Goal: Transaction & Acquisition: Purchase product/service

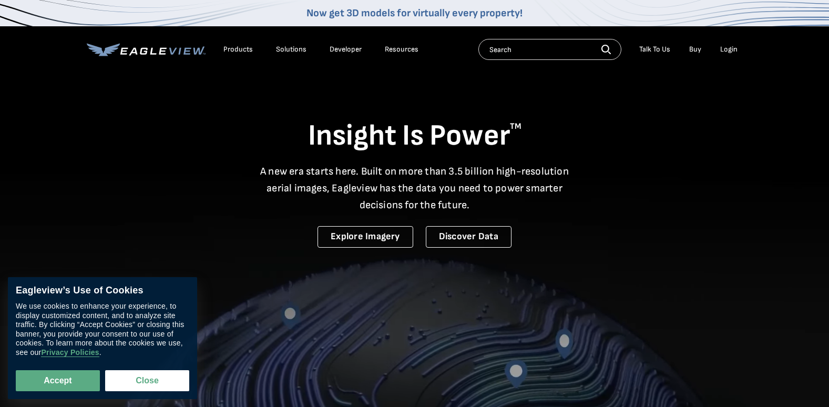
click at [731, 53] on div "Login" at bounding box center [729, 49] width 17 height 9
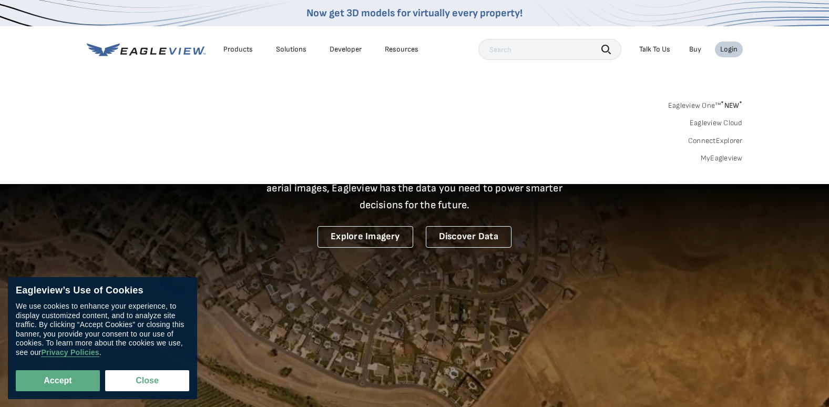
click at [716, 155] on link "MyEagleview" at bounding box center [722, 158] width 42 height 9
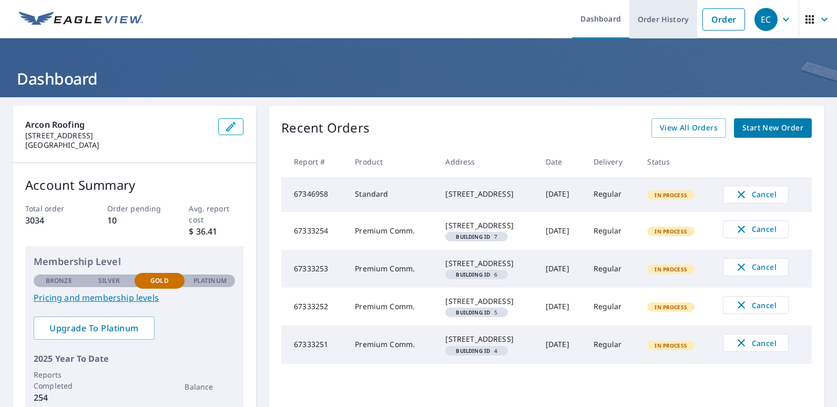
click at [640, 30] on link "Order History" at bounding box center [664, 19] width 68 height 38
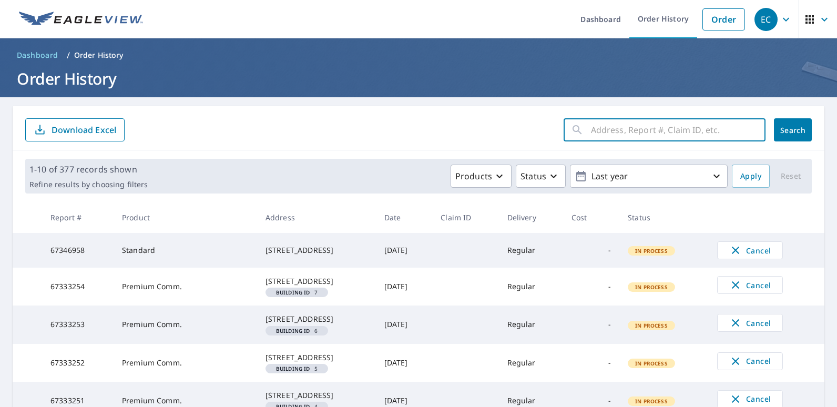
click at [605, 128] on input "text" at bounding box center [678, 129] width 175 height 29
type input "2001 nw 9"
click button "Search" at bounding box center [793, 129] width 38 height 23
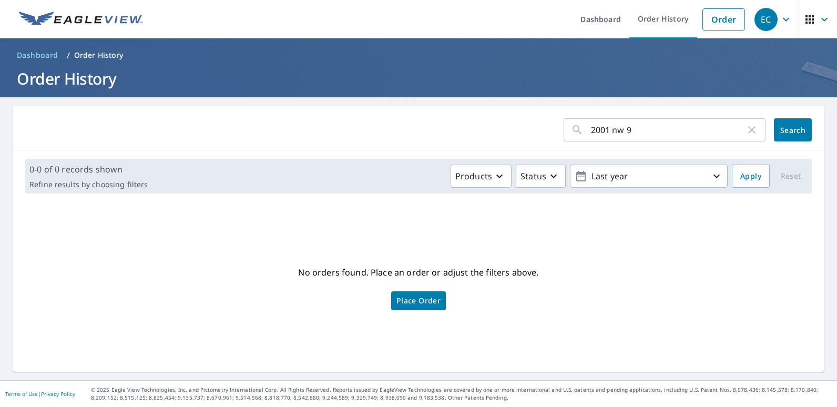
click at [654, 127] on input "2001 nw 9" at bounding box center [668, 129] width 155 height 29
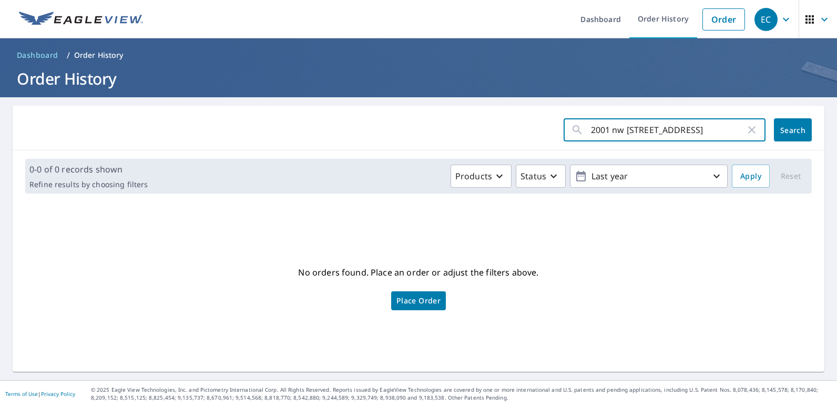
type input "2001 nw [STREET_ADDRESS]"
click button "Search" at bounding box center [793, 129] width 38 height 23
click at [661, 131] on input "2001 nw [STREET_ADDRESS]" at bounding box center [668, 129] width 155 height 29
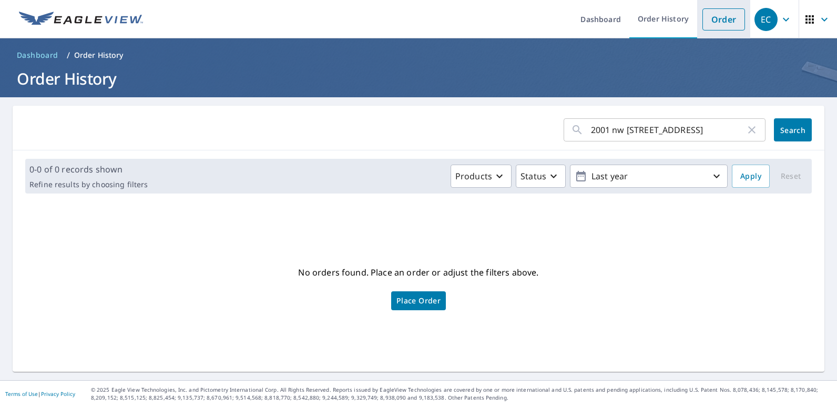
click at [705, 28] on link "Order" at bounding box center [724, 19] width 43 height 22
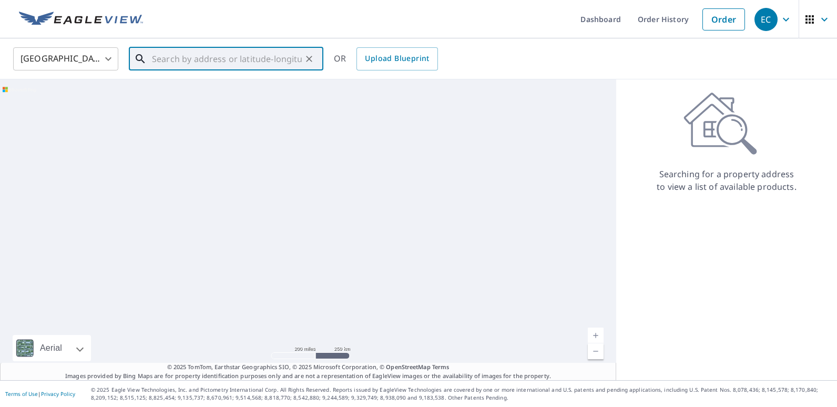
click at [256, 62] on input "text" at bounding box center [227, 58] width 150 height 29
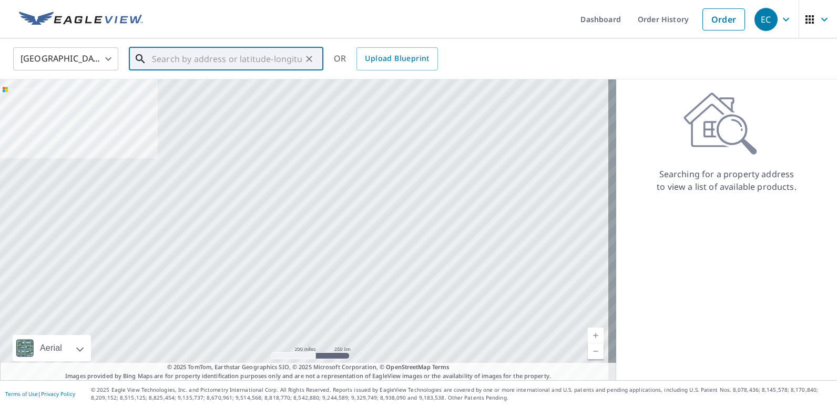
paste input "2001 nw [STREET_ADDRESS]"
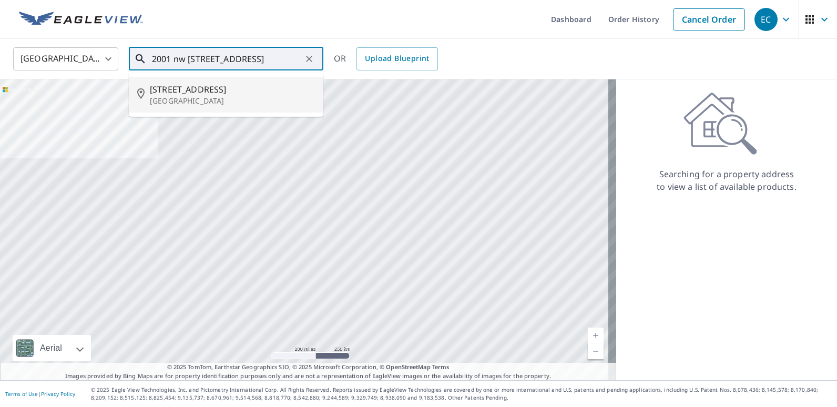
click at [208, 97] on p "[GEOGRAPHIC_DATA]" at bounding box center [232, 101] width 165 height 11
type input "[STREET_ADDRESS]"
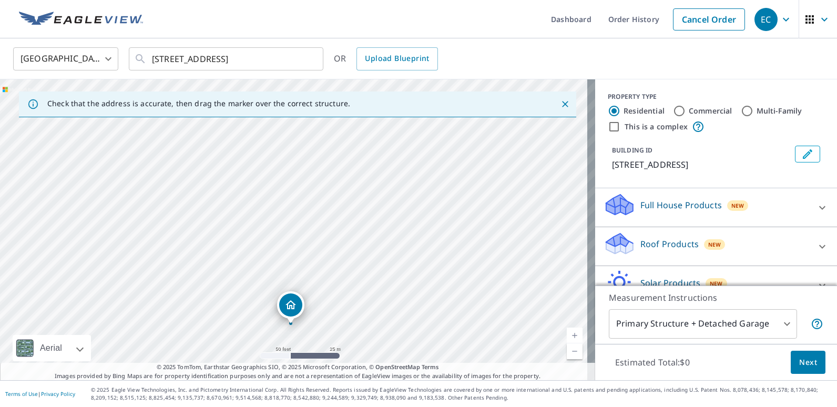
drag, startPoint x: 285, startPoint y: 321, endPoint x: 291, endPoint y: 301, distance: 20.3
drag, startPoint x: 291, startPoint y: 301, endPoint x: 644, endPoint y: 263, distance: 355.0
click at [644, 261] on div "Roof Products New" at bounding box center [707, 246] width 206 height 30
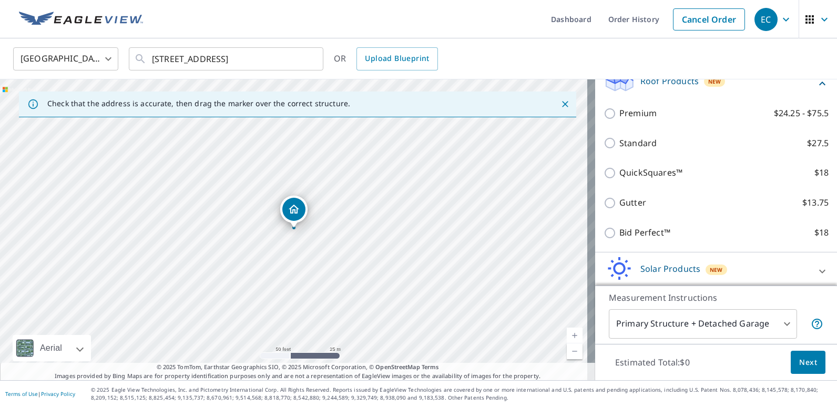
scroll to position [164, 0]
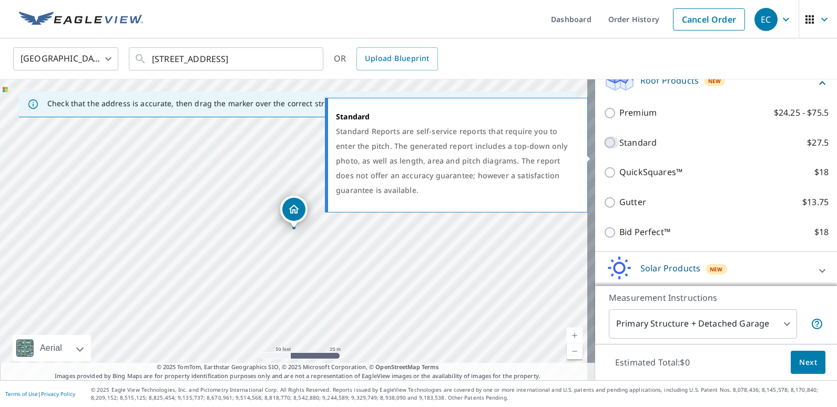
click at [604, 149] on input "Standard $27.5" at bounding box center [612, 142] width 16 height 13
checkbox input "true"
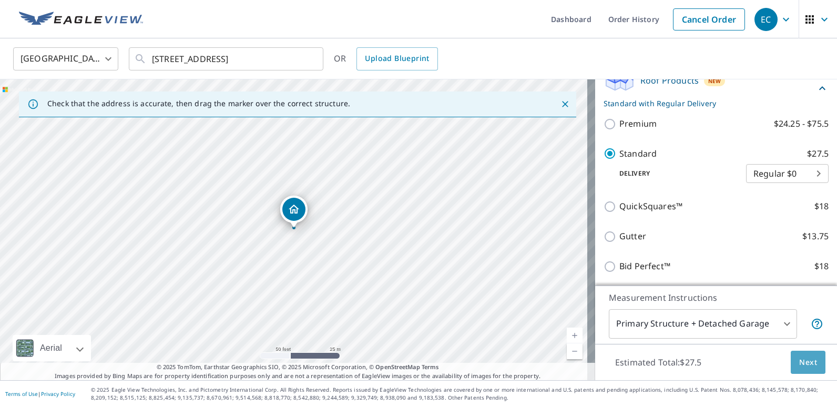
click at [800, 359] on span "Next" at bounding box center [808, 362] width 18 height 13
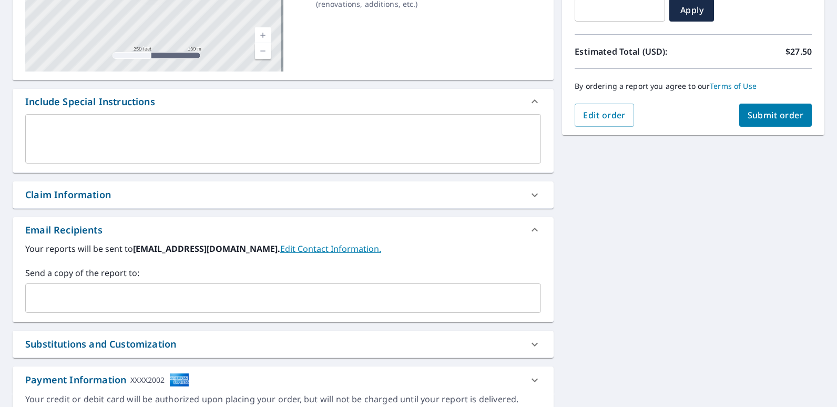
scroll to position [255, 0]
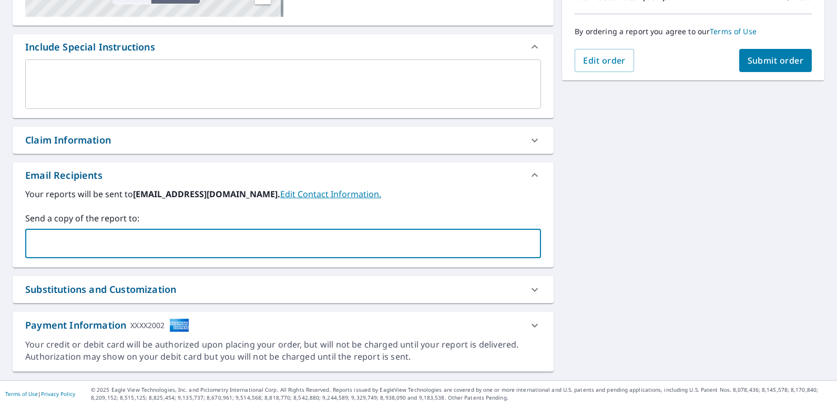
click at [377, 242] on input "text" at bounding box center [275, 244] width 491 height 20
type input "[PERSON_NAME][EMAIL_ADDRESS][DOMAIN_NAME]"
checkbox input "true"
type input "b"
click at [273, 247] on input "text" at bounding box center [371, 244] width 300 height 20
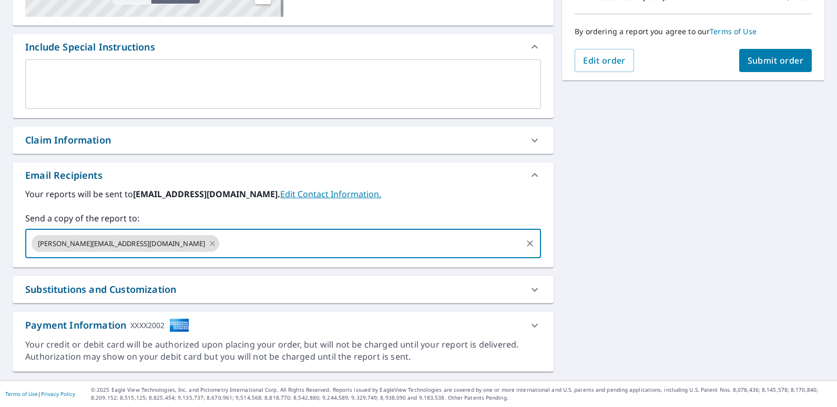
paste input "[PERSON_NAME] <[PERSON_NAME][EMAIL_ADDRESS][DOMAIN_NAME]> cc: [PERSON_NAME] <[P…"
click at [314, 247] on input "[PERSON_NAME] <[PERSON_NAME][EMAIL_ADDRESS][DOMAIN_NAME]> cc: [PERSON_NAME] <[P…" at bounding box center [371, 244] width 300 height 20
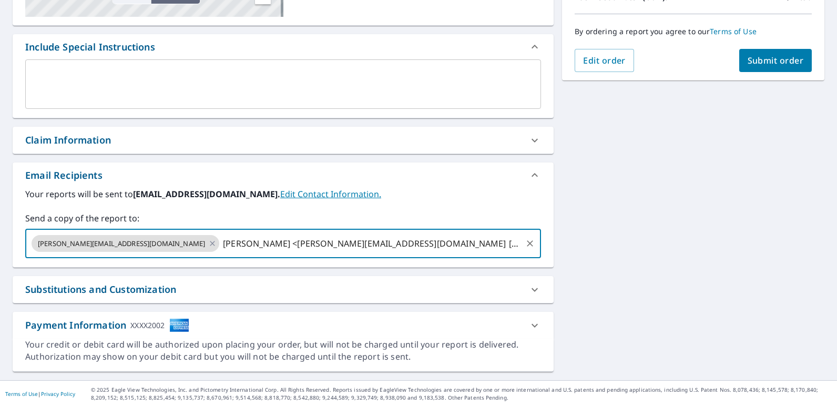
click at [221, 243] on input "[PERSON_NAME] <[PERSON_NAME][EMAIL_ADDRESS][DOMAIN_NAME] [PERSON_NAME] <[PERSON…" at bounding box center [371, 244] width 300 height 20
drag, startPoint x: 333, startPoint y: 238, endPoint x: 298, endPoint y: 247, distance: 36.9
click at [298, 247] on input "[PERSON_NAME][EMAIL_ADDRESS][DOMAIN_NAME] [PERSON_NAME] <[PERSON_NAME][EMAIL_AD…" at bounding box center [371, 244] width 300 height 20
type input "[PERSON_NAME][EMAIL_ADDRESS][DOMAIN_NAME],[PERSON_NAME][EMAIL_ADDRESS][DOMAIN_N…"
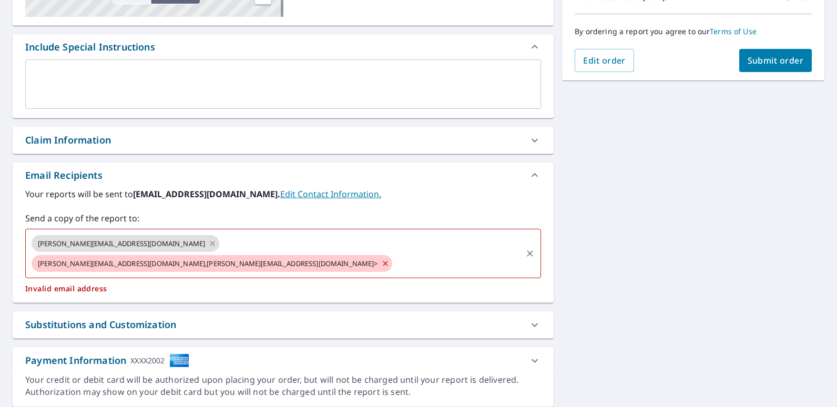
click at [280, 259] on span "[PERSON_NAME][EMAIL_ADDRESS][DOMAIN_NAME],[PERSON_NAME][EMAIL_ADDRESS][DOMAIN_N…" at bounding box center [208, 264] width 353 height 10
click at [381, 258] on icon at bounding box center [385, 264] width 8 height 12
checkbox input "true"
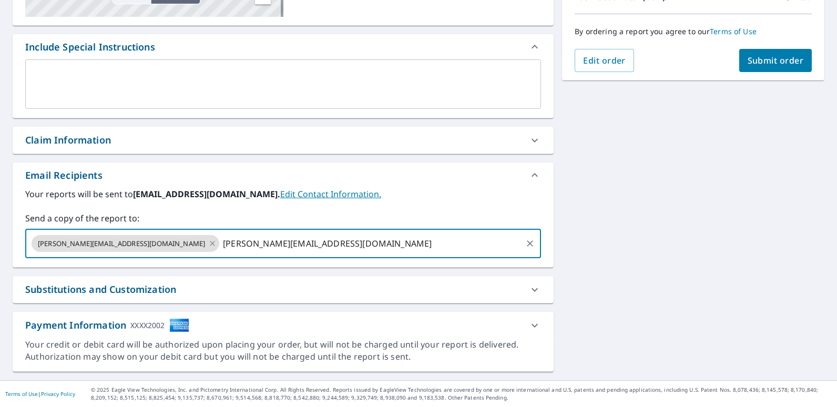
type input "[PERSON_NAME][EMAIL_ADDRESS][DOMAIN_NAME],"
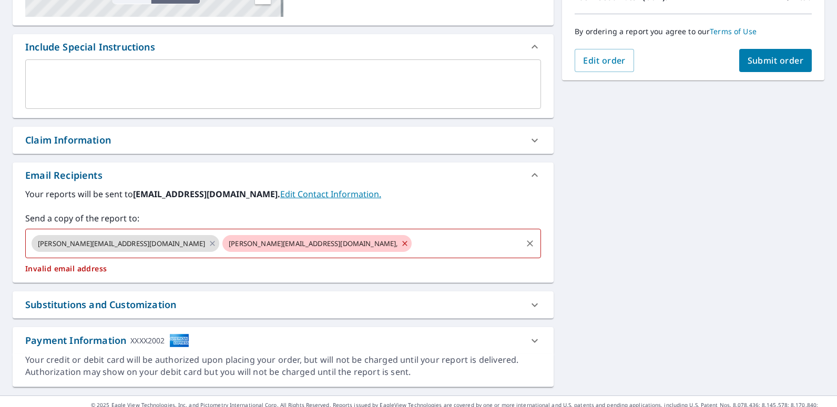
checkbox input "true"
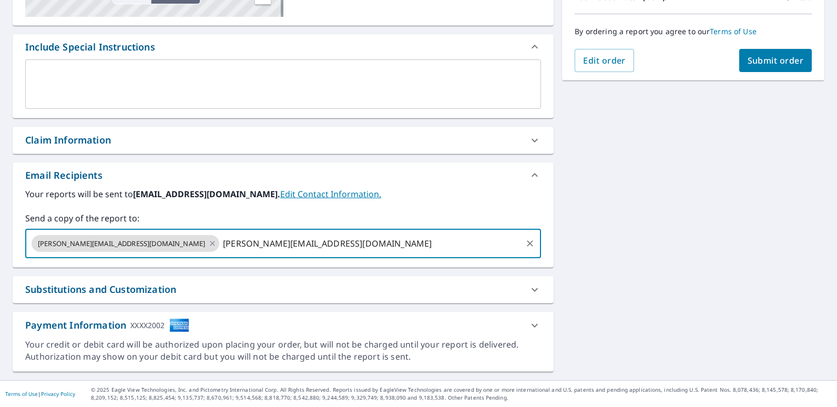
type input "[PERSON_NAME][EMAIL_ADDRESS][DOMAIN_NAME]"
checkbox input "true"
type input "[PERSON_NAME][EMAIL_ADDRESS][DOMAIN_NAME]"
click at [412, 209] on div "Your reports will be sent to [EMAIL_ADDRESS][DOMAIN_NAME]. Edit Contact Informa…" at bounding box center [283, 223] width 516 height 70
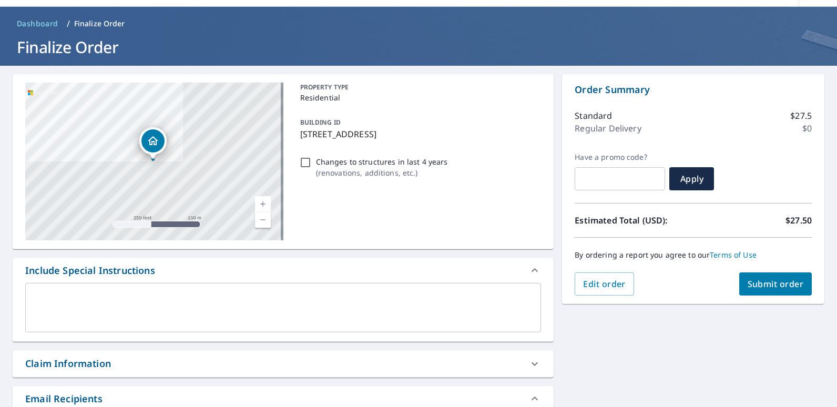
scroll to position [31, 0]
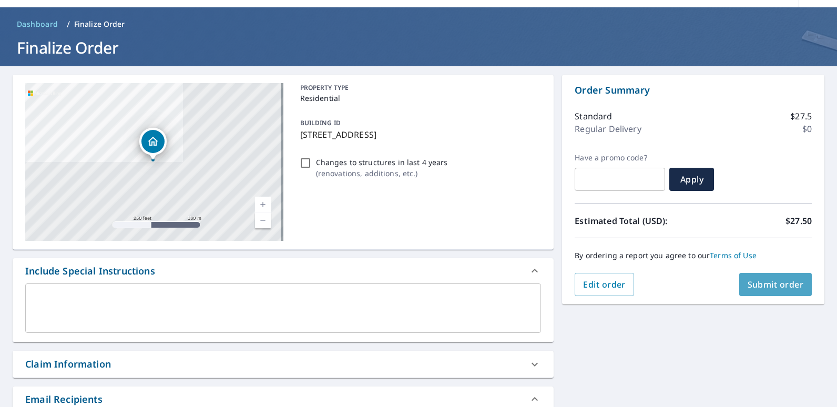
click at [761, 282] on span "Submit order" at bounding box center [776, 285] width 56 height 12
checkbox input "true"
